Goal: Browse casually

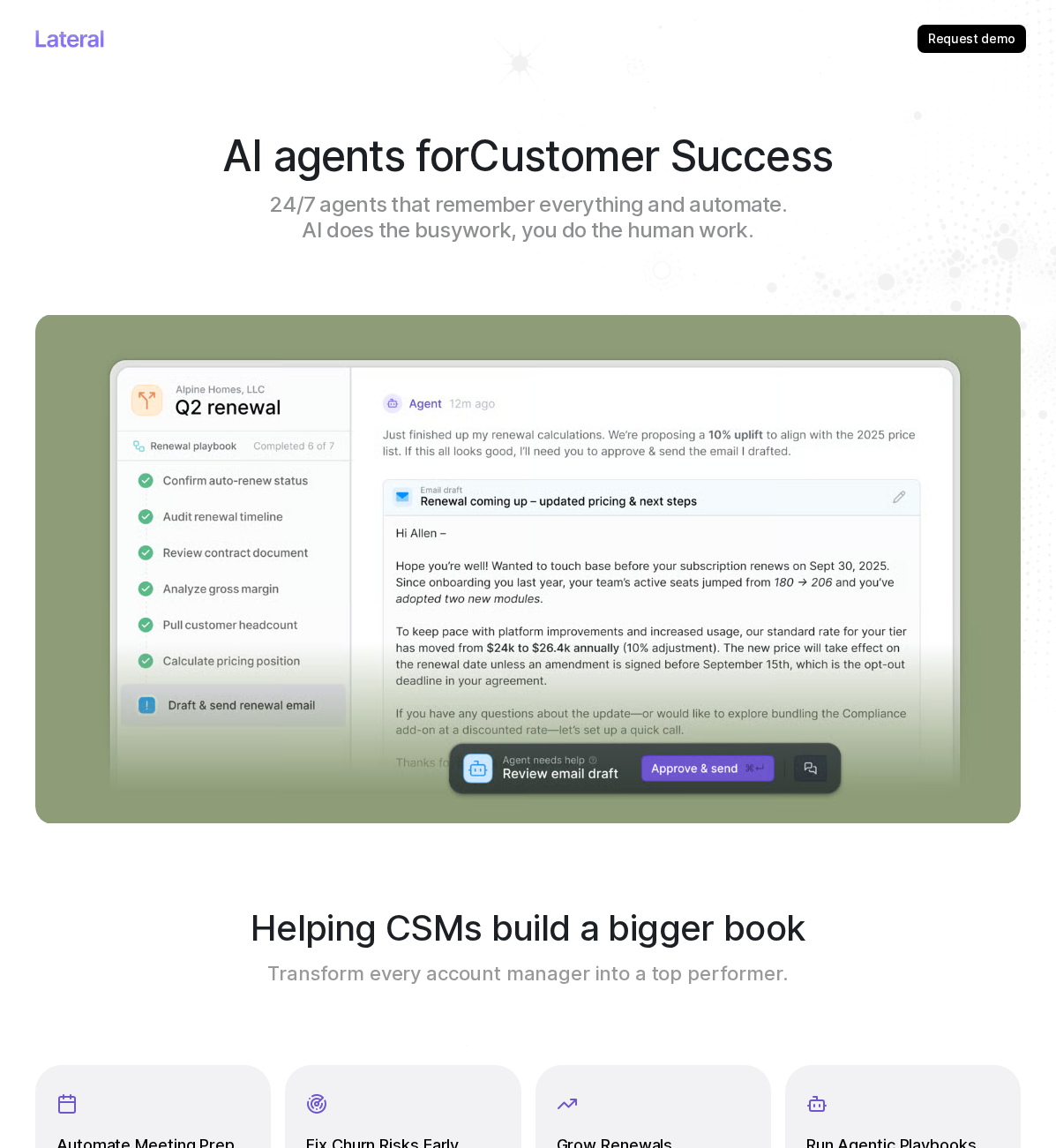
click at [584, 136] on span "Customer Success" at bounding box center [650, 155] width 364 height 52
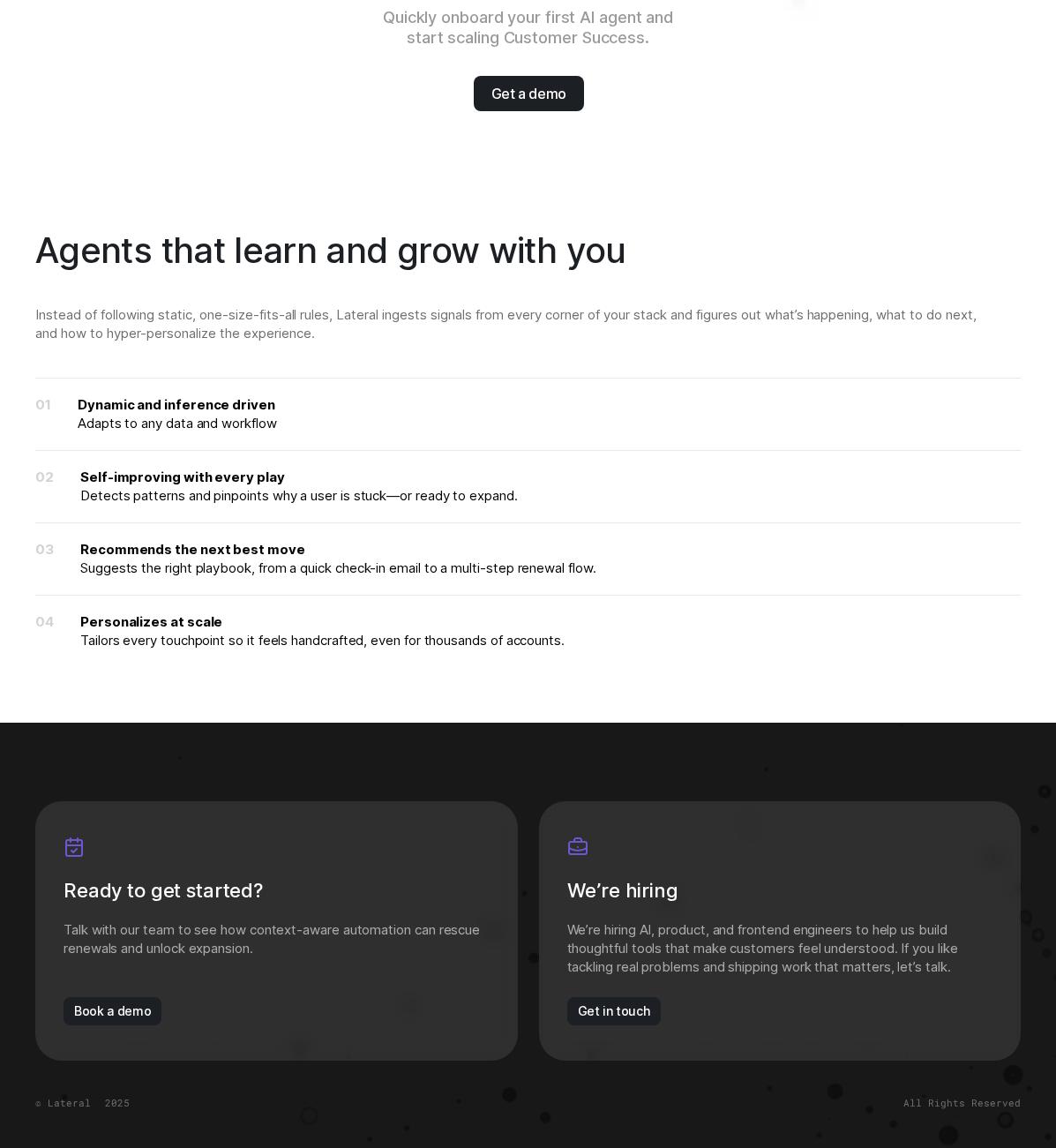
scroll to position [2637, 0]
